Goal: Transaction & Acquisition: Purchase product/service

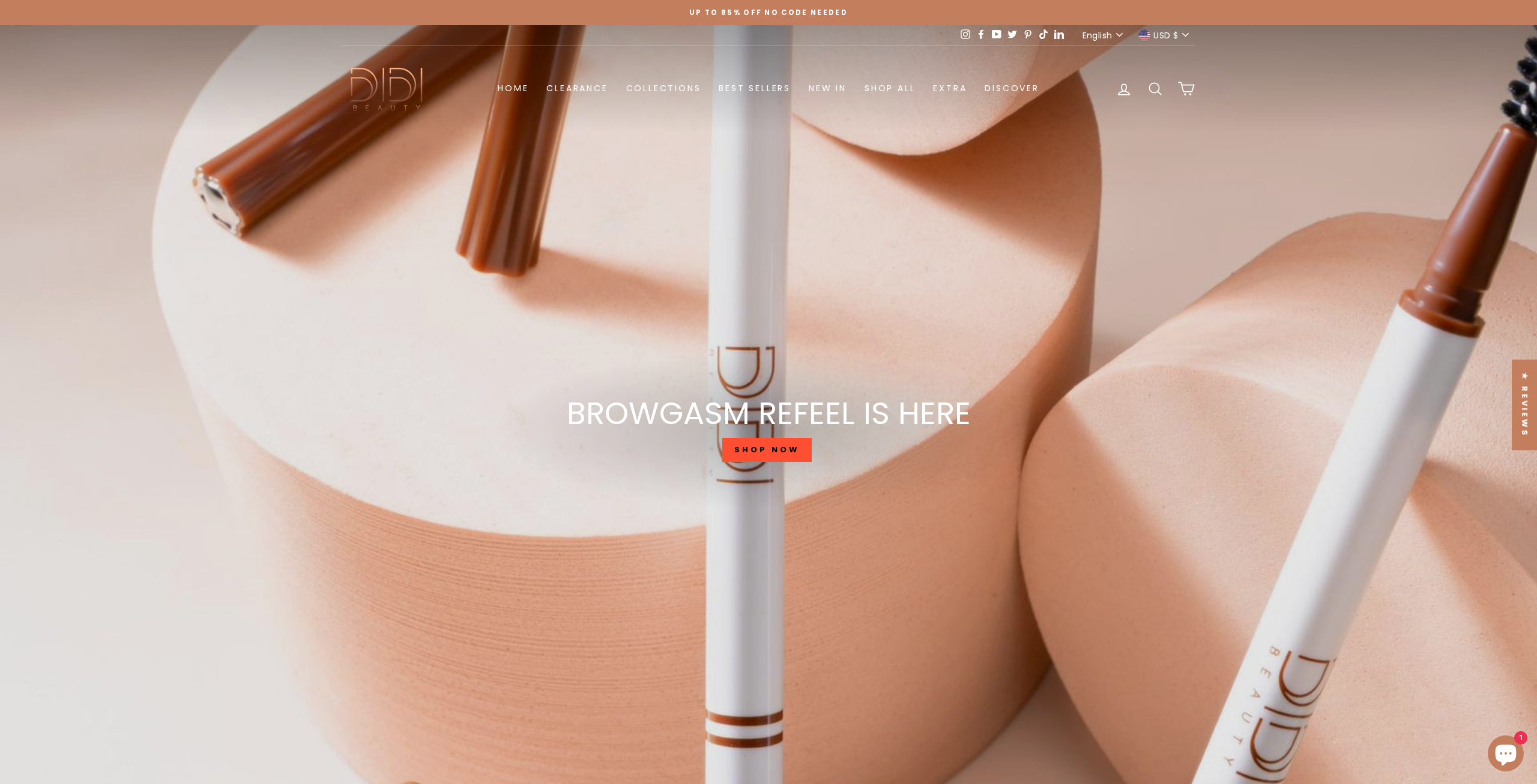
click at [773, 452] on link "SHOP NOW" at bounding box center [766, 450] width 88 height 24
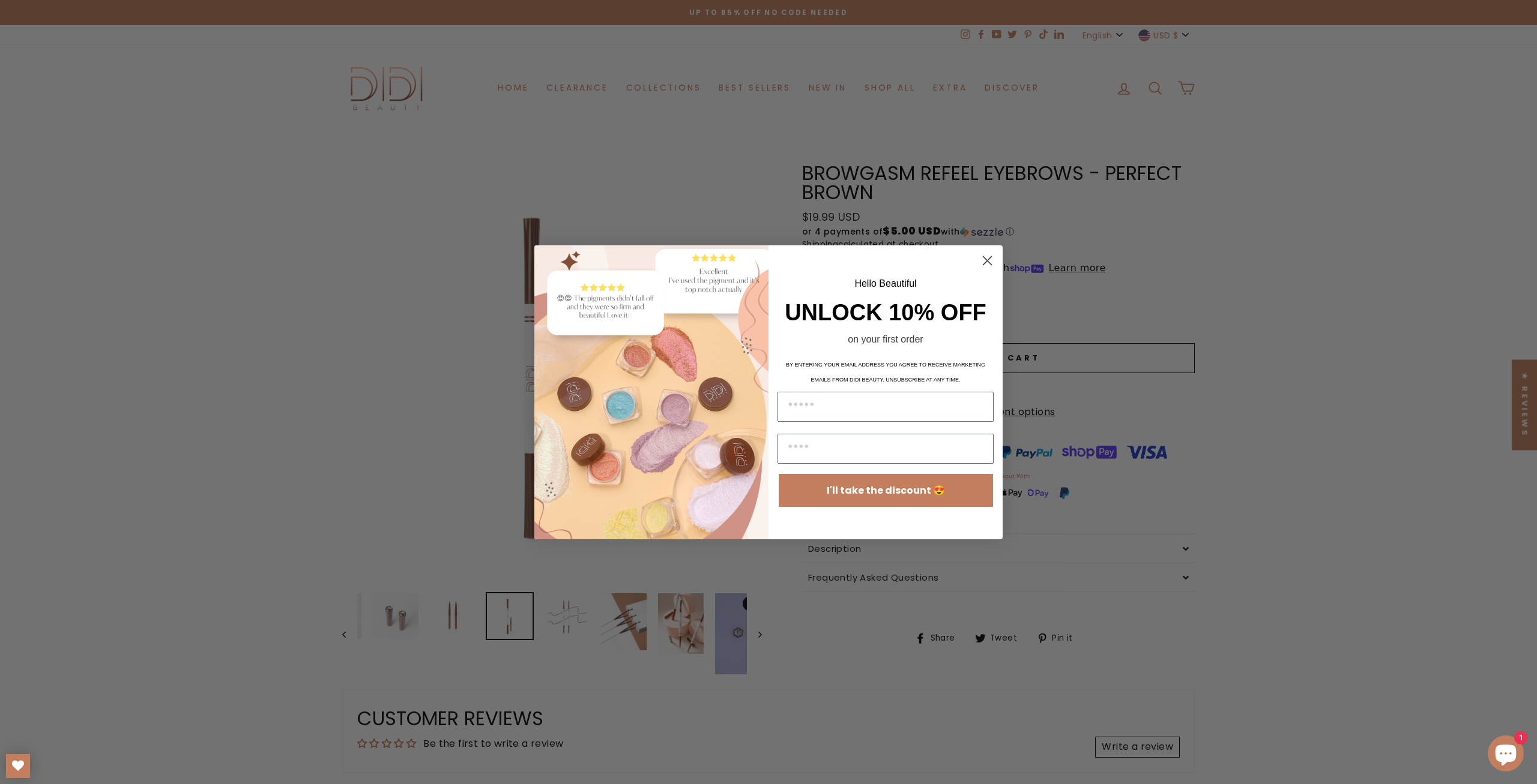
click at [988, 260] on icon "Close dialog" at bounding box center [987, 260] width 8 height 8
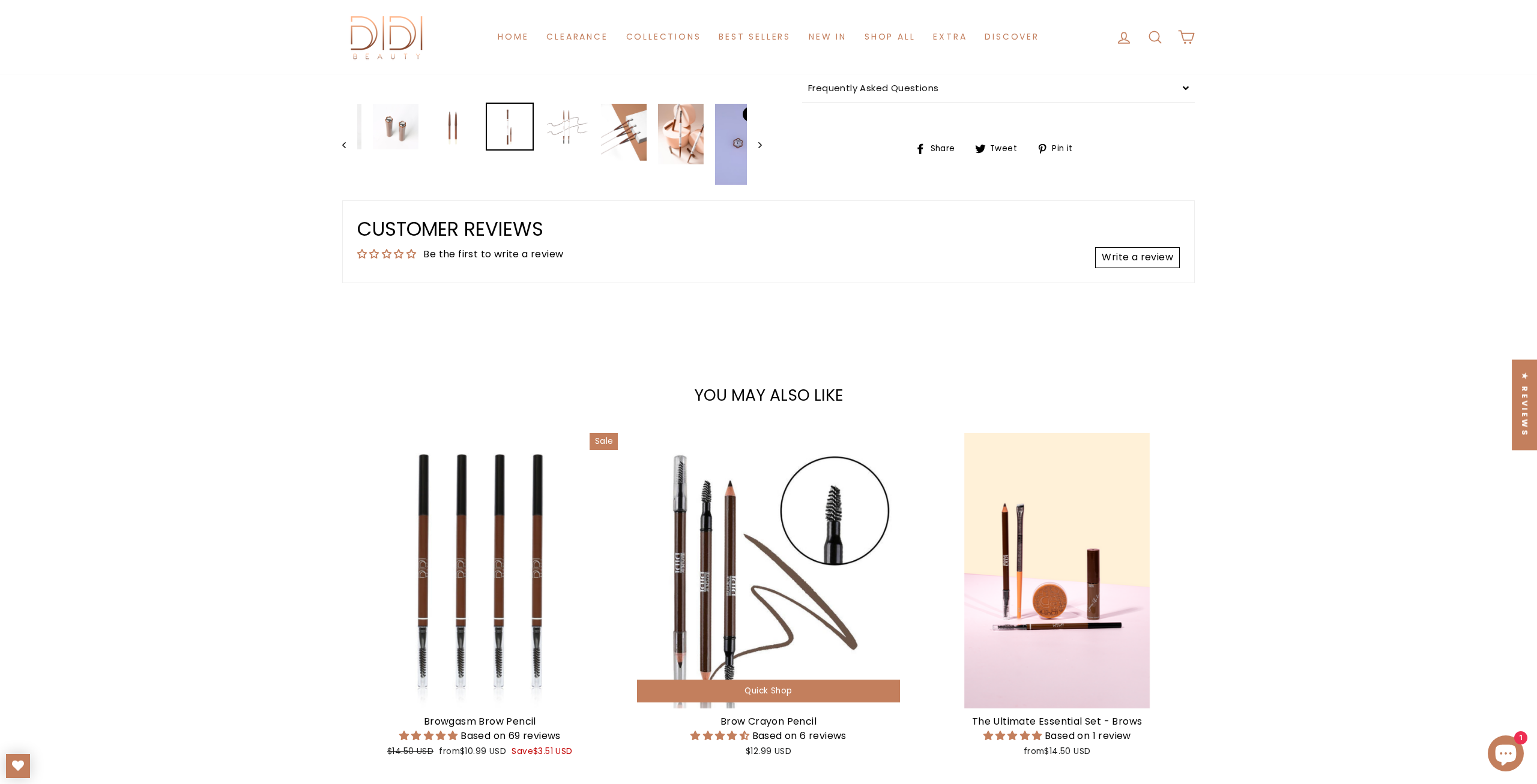
scroll to position [859, 0]
